Goal: Information Seeking & Learning: Learn about a topic

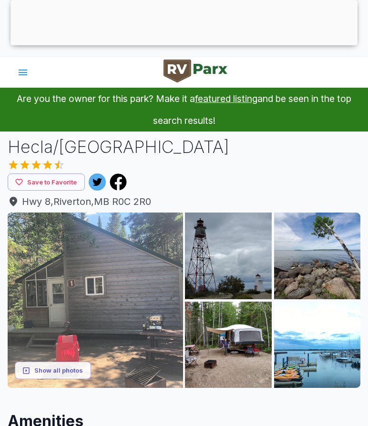
click at [119, 276] on img at bounding box center [95, 299] width 175 height 175
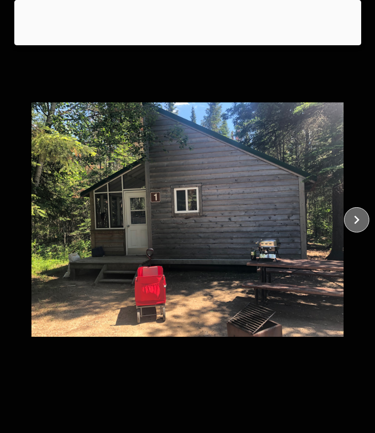
click at [357, 217] on icon "close" at bounding box center [356, 219] width 17 height 17
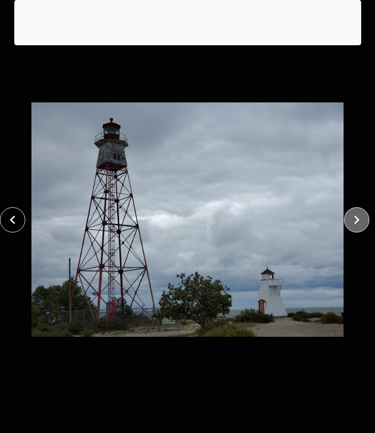
click at [354, 211] on icon "close" at bounding box center [356, 219] width 17 height 17
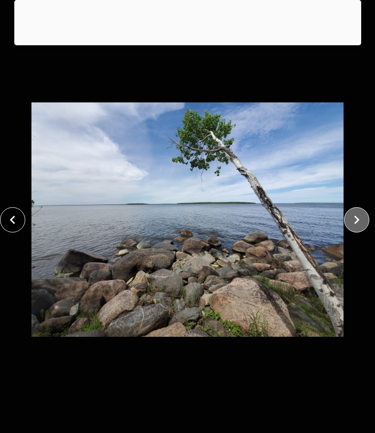
click at [362, 214] on icon "close" at bounding box center [356, 219] width 17 height 17
